Goal: Information Seeking & Learning: Learn about a topic

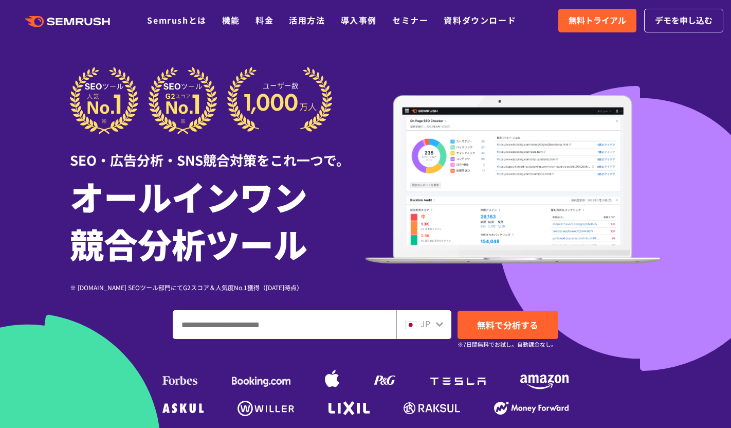
click at [326, 322] on input "ドメイン、キーワードまたはURLを入力してください" at bounding box center [284, 325] width 223 height 28
type input "****"
click at [337, 326] on input "****" at bounding box center [284, 325] width 223 height 28
